Goal: Find specific page/section: Find specific page/section

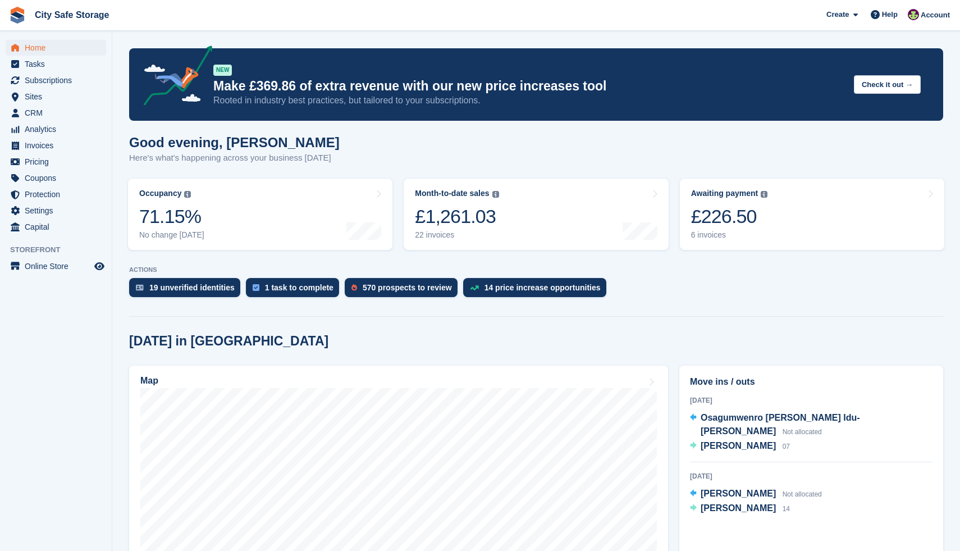
scroll to position [154, 0]
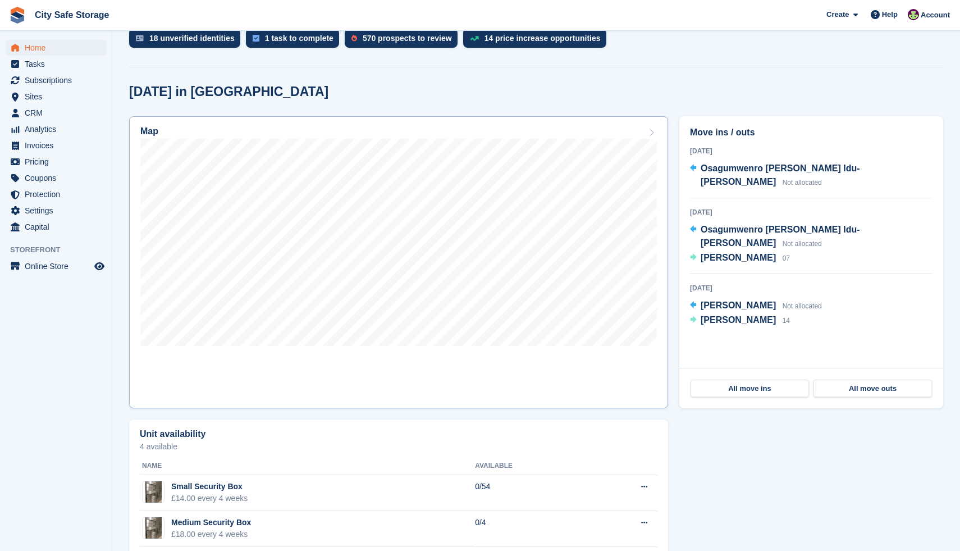
scroll to position [266, 0]
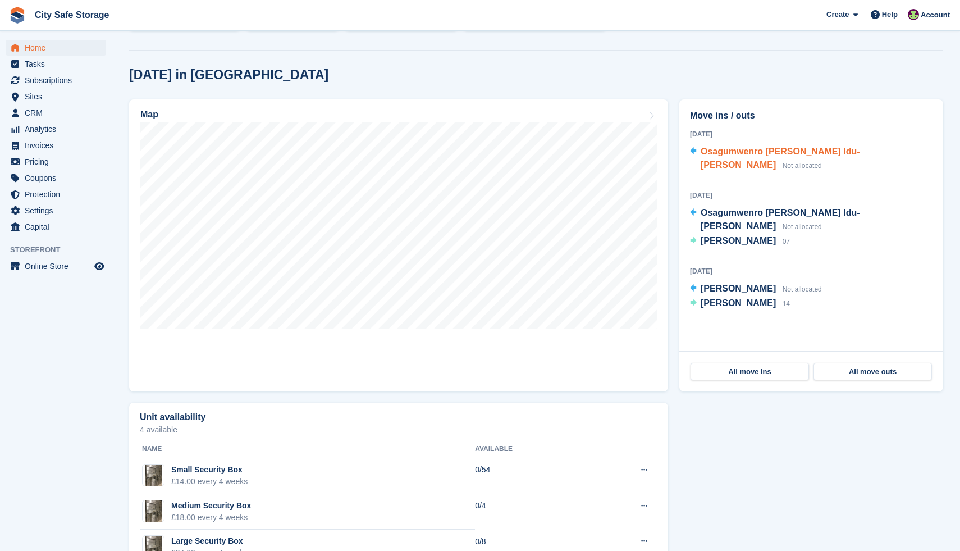
click at [716, 152] on span "Osagumwenro [PERSON_NAME] Idu-[PERSON_NAME]" at bounding box center [780, 158] width 159 height 23
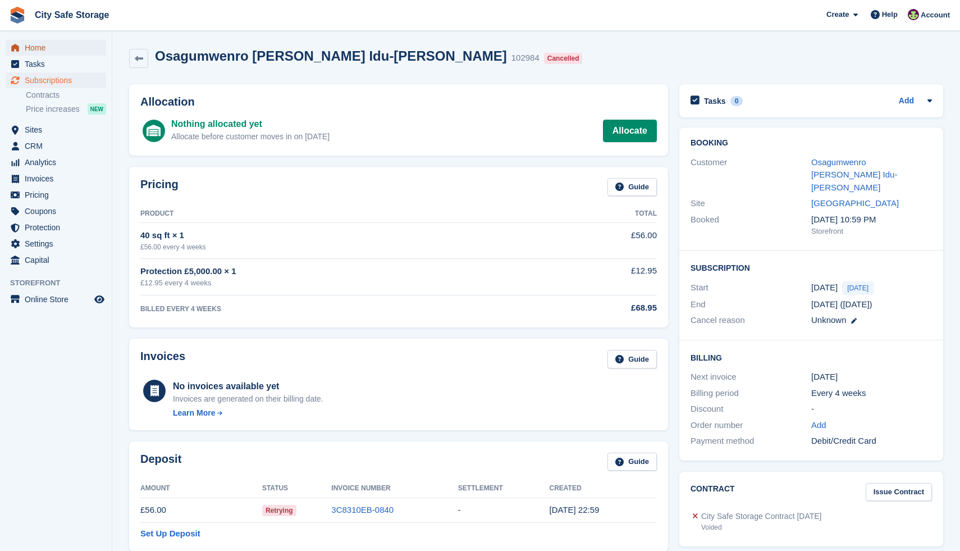
click at [34, 43] on span "Home" at bounding box center [58, 48] width 67 height 16
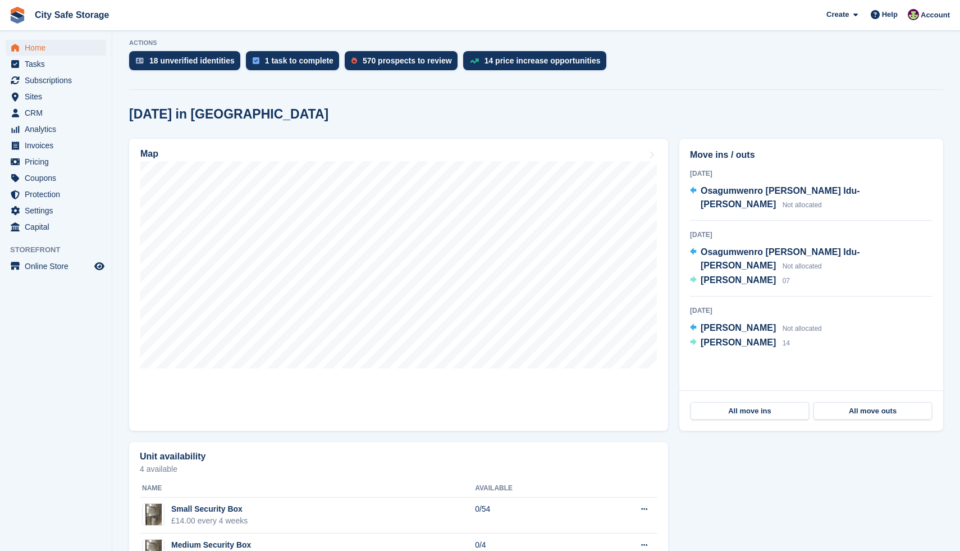
scroll to position [230, 0]
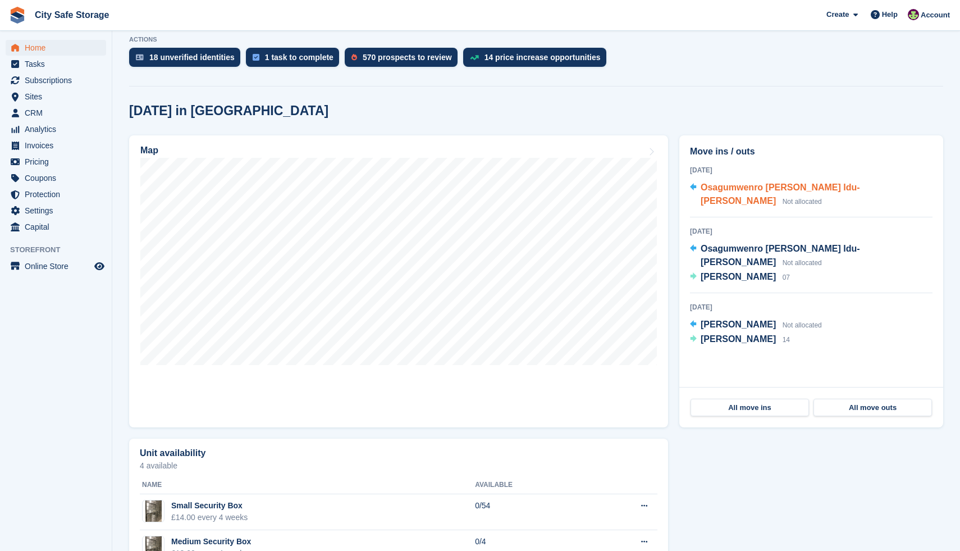
click at [767, 189] on span "Osagumwenro [PERSON_NAME] Idu-[PERSON_NAME]" at bounding box center [780, 193] width 159 height 23
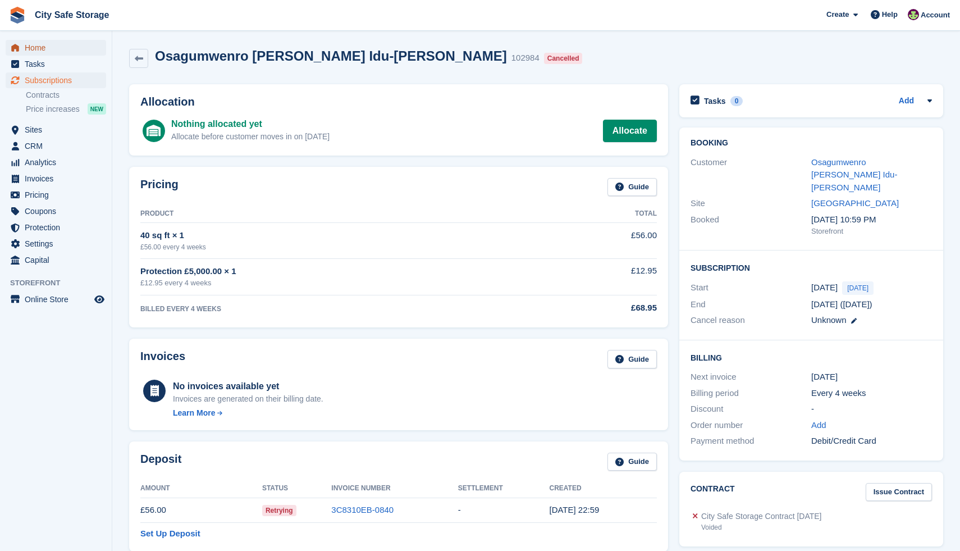
click at [45, 45] on span "Home" at bounding box center [58, 48] width 67 height 16
